Goal: Navigation & Orientation: Go to known website

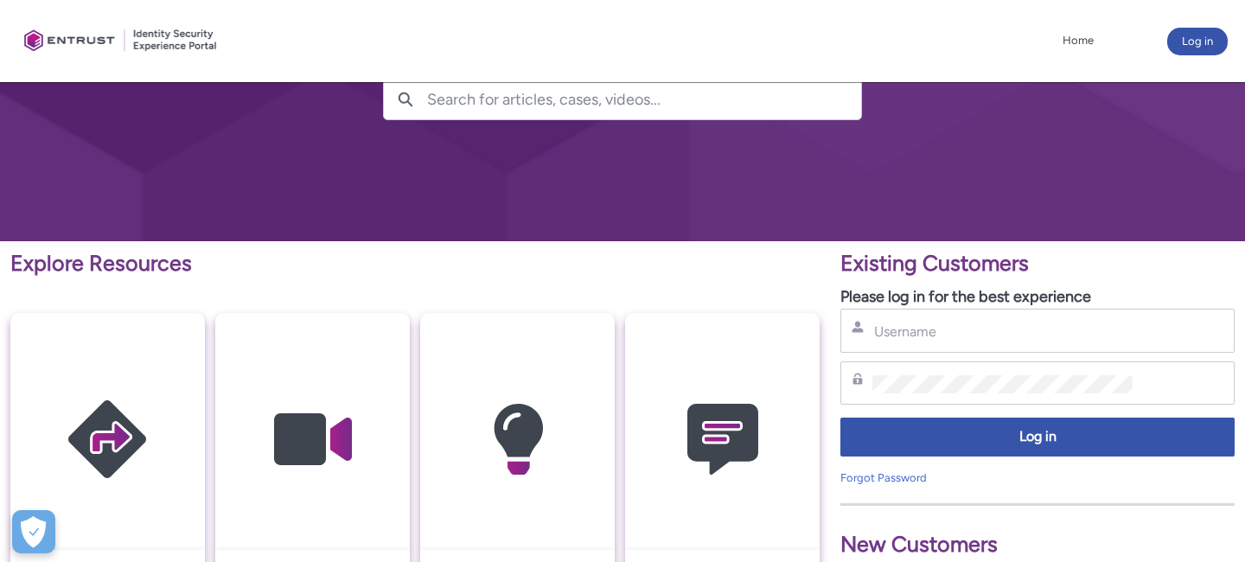
scroll to position [144, 0]
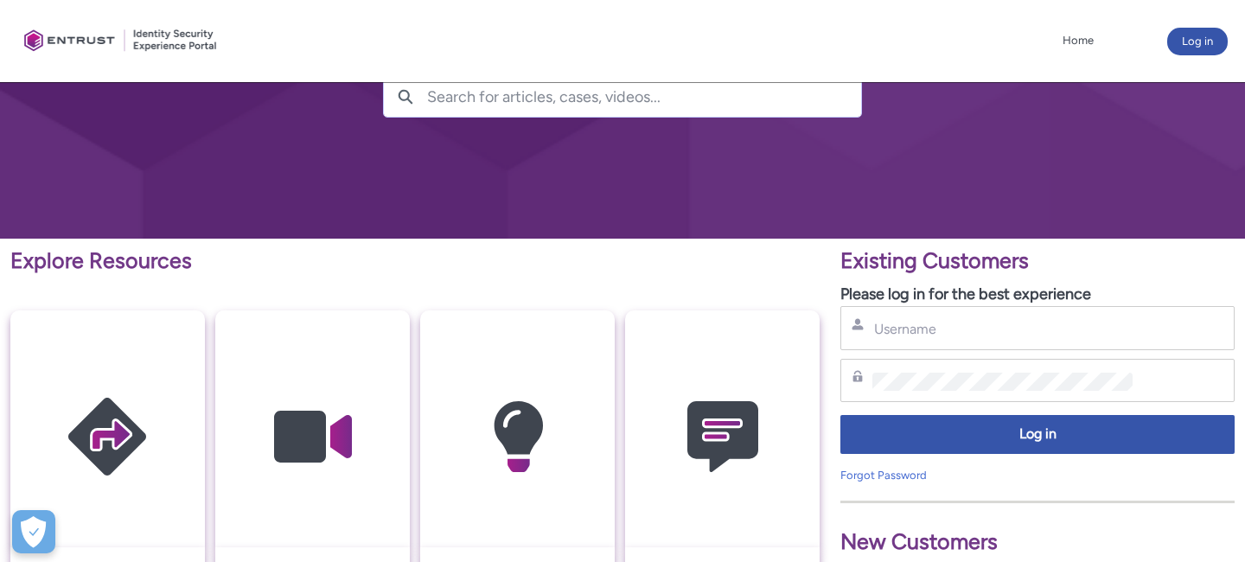
click at [960, 338] on div "Username" at bounding box center [1037, 328] width 394 height 44
click at [946, 325] on input "Username" at bounding box center [1002, 329] width 260 height 18
click at [939, 329] on input "Username" at bounding box center [1002, 329] width 260 height 18
type input "[PERSON_NAME][EMAIL_ADDRESS][DOMAIN_NAME]"
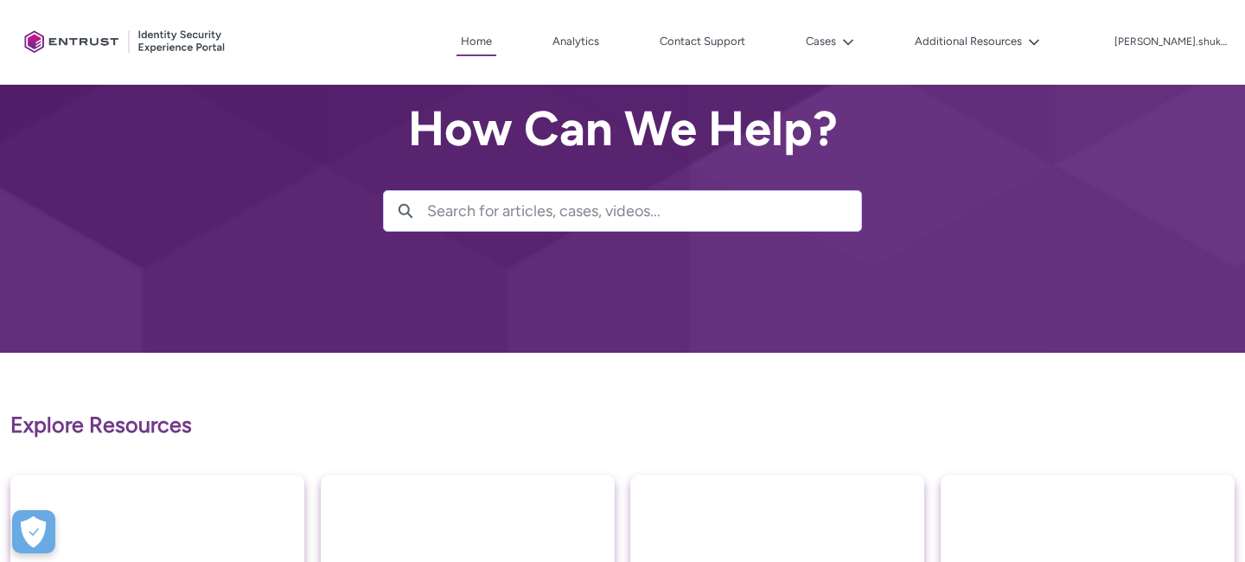
scroll to position [35, 0]
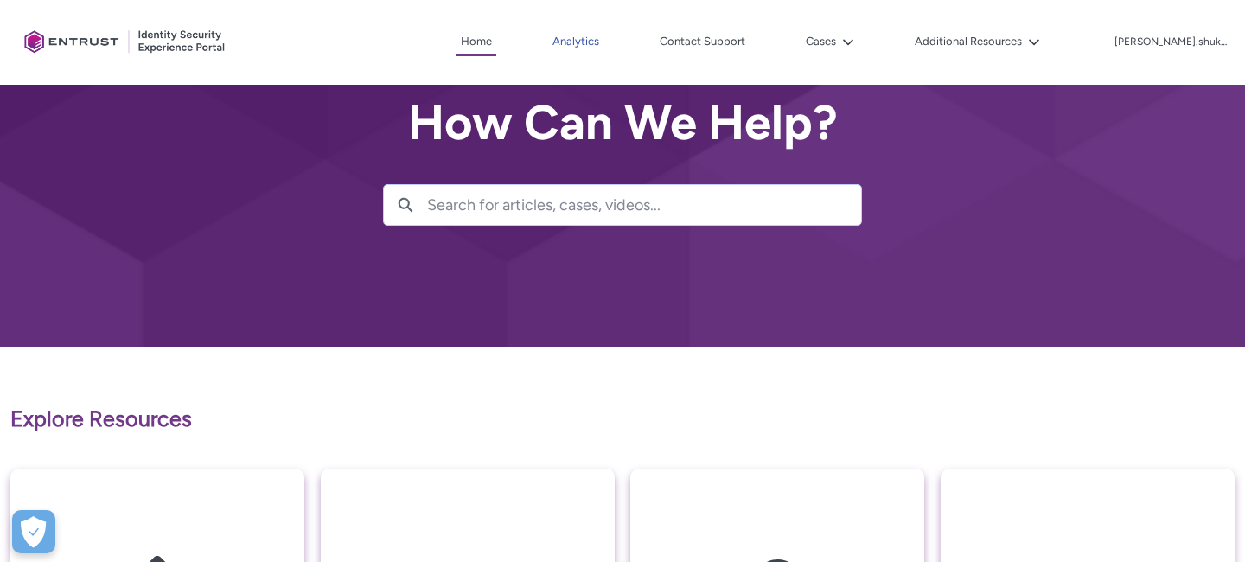
click at [603, 41] on link "Analytics" at bounding box center [575, 42] width 55 height 26
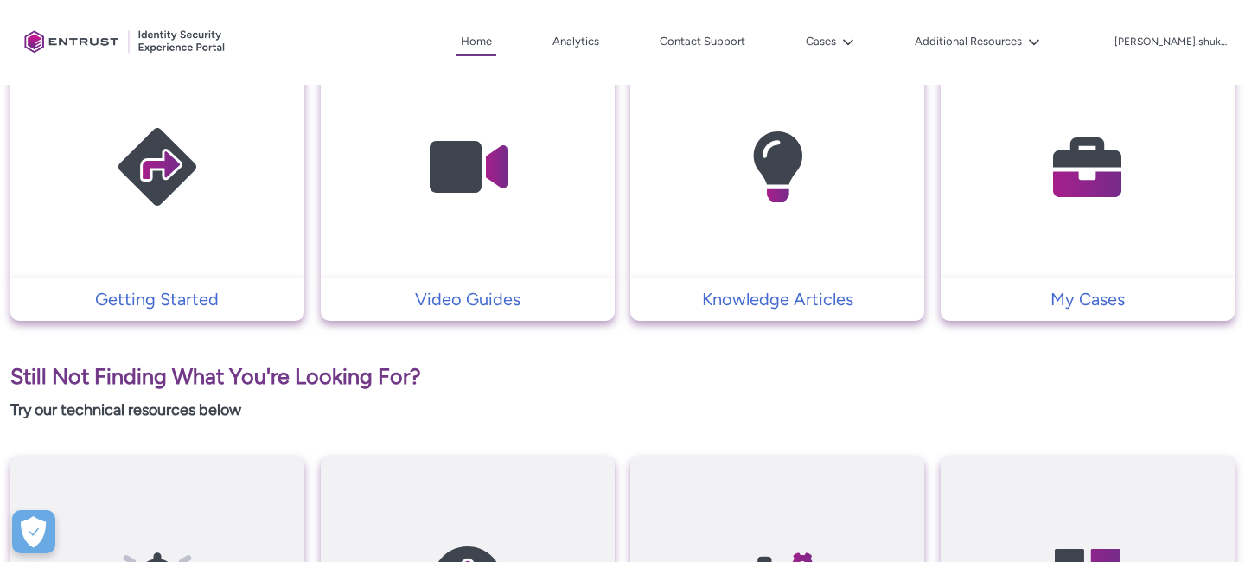
scroll to position [628, 0]
